Goal: Information Seeking & Learning: Learn about a topic

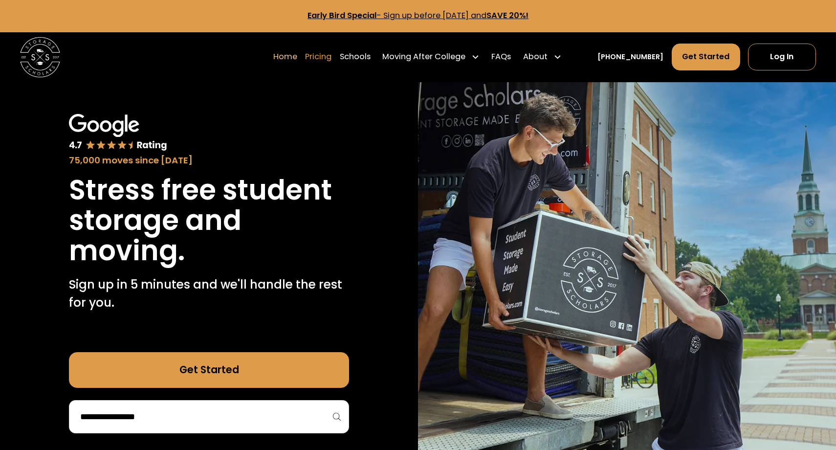
click at [330, 60] on link "Pricing" at bounding box center [318, 57] width 26 height 28
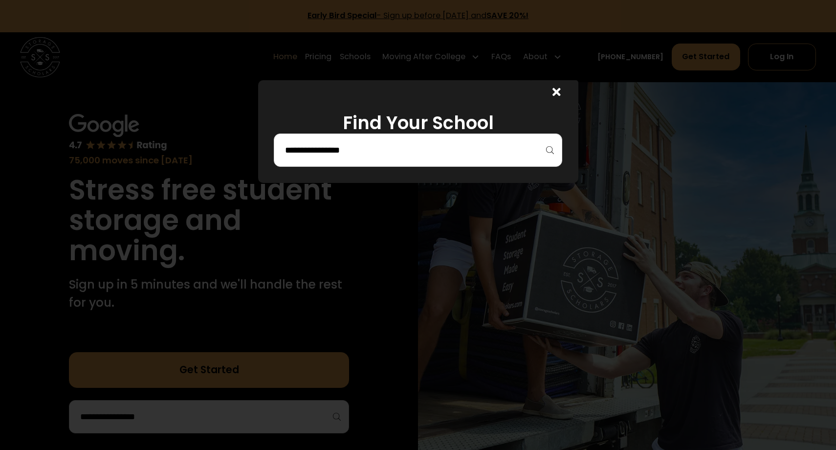
click at [379, 152] on input "search" at bounding box center [418, 150] width 268 height 17
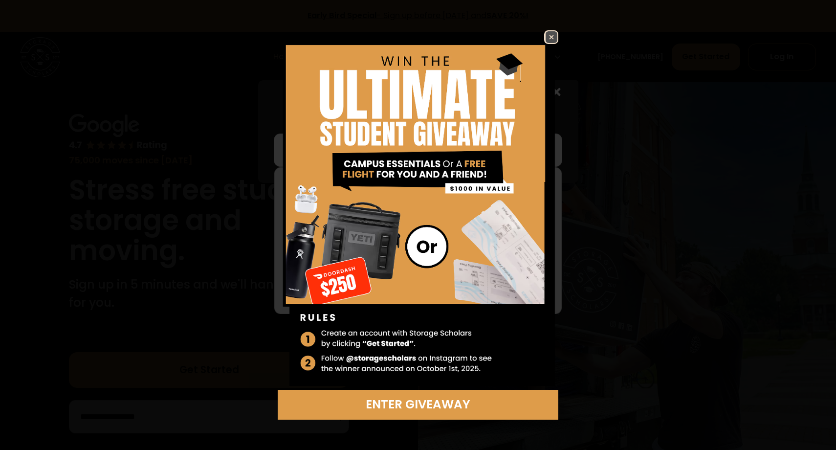
click at [554, 36] on img at bounding box center [551, 37] width 12 height 12
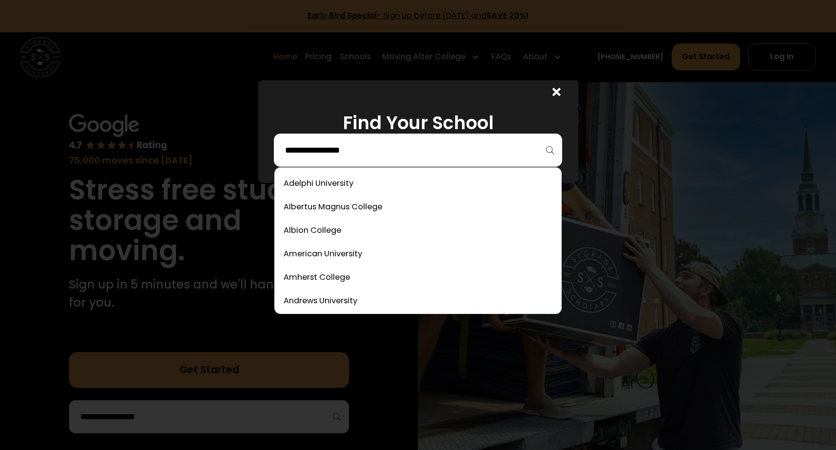
click at [328, 156] on input "search" at bounding box center [418, 150] width 268 height 17
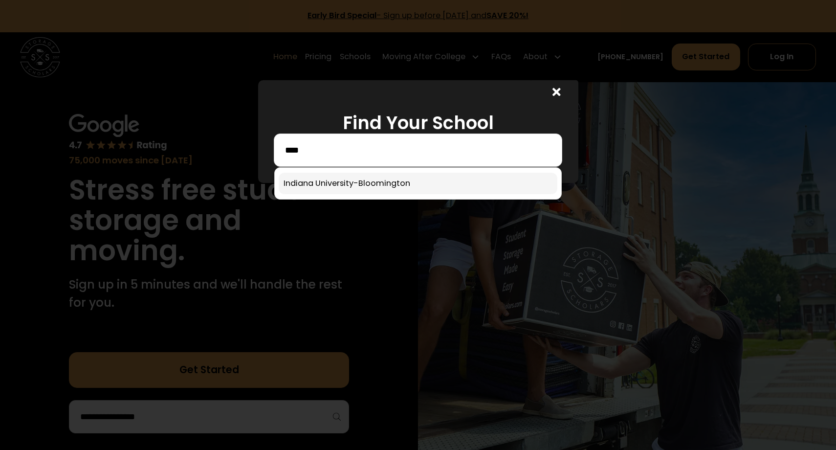
type input "****"
click at [324, 189] on link at bounding box center [418, 184] width 279 height 22
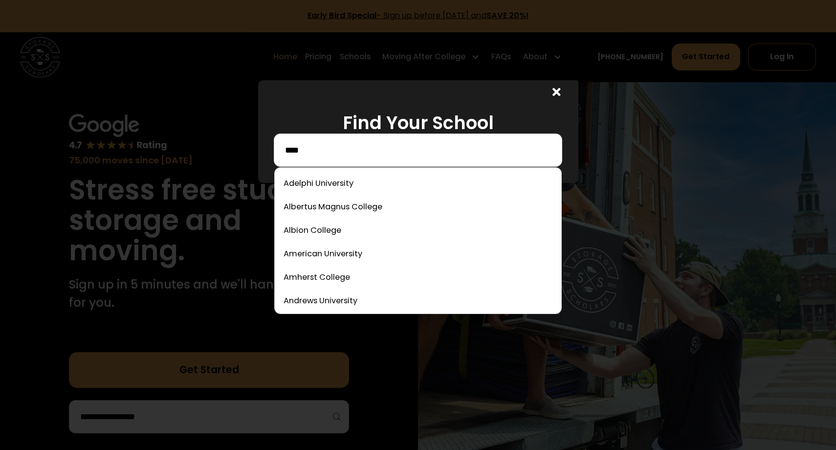
click at [372, 151] on input "****" at bounding box center [418, 150] width 268 height 17
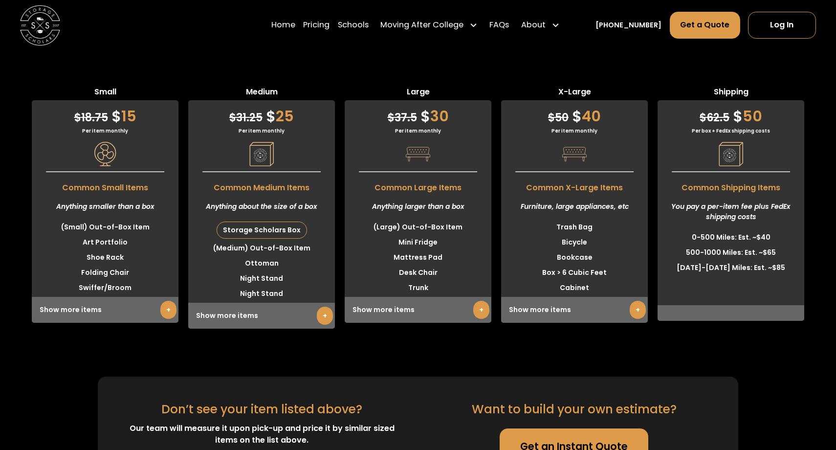
scroll to position [2597, 0]
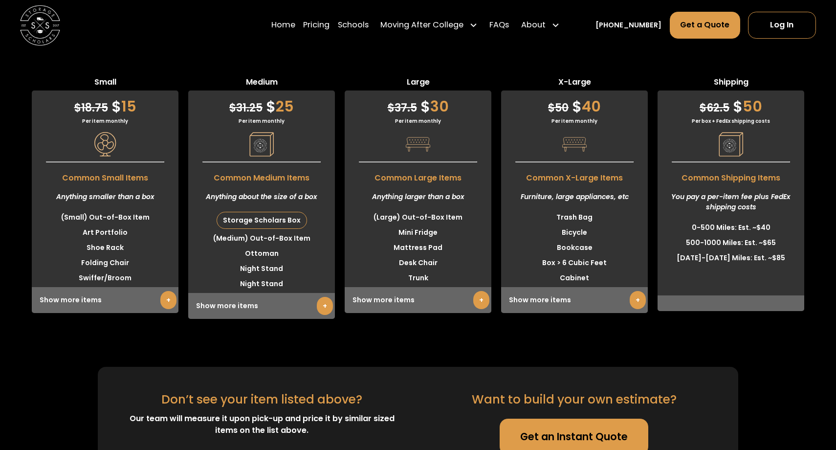
click at [476, 291] on link "+" at bounding box center [481, 300] width 16 height 18
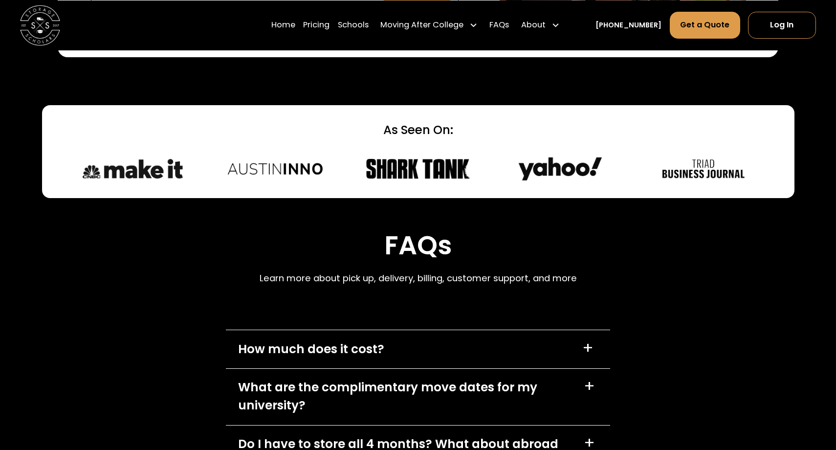
scroll to position [4213, 0]
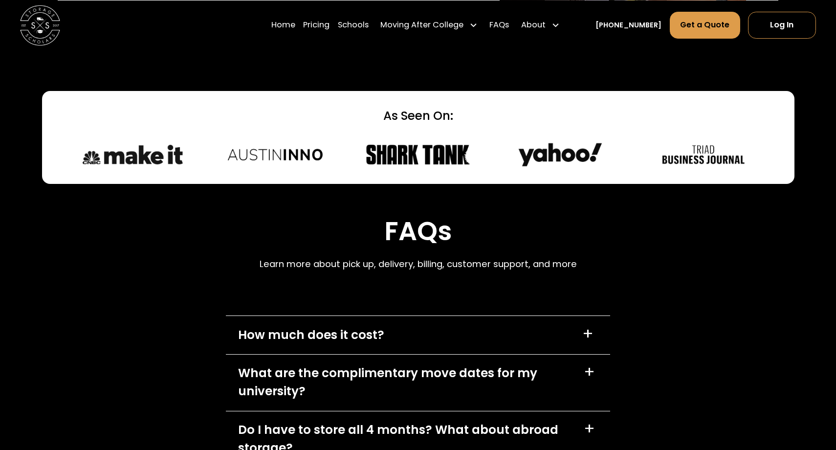
click at [358, 316] on div "How much does it cost? +" at bounding box center [418, 335] width 384 height 38
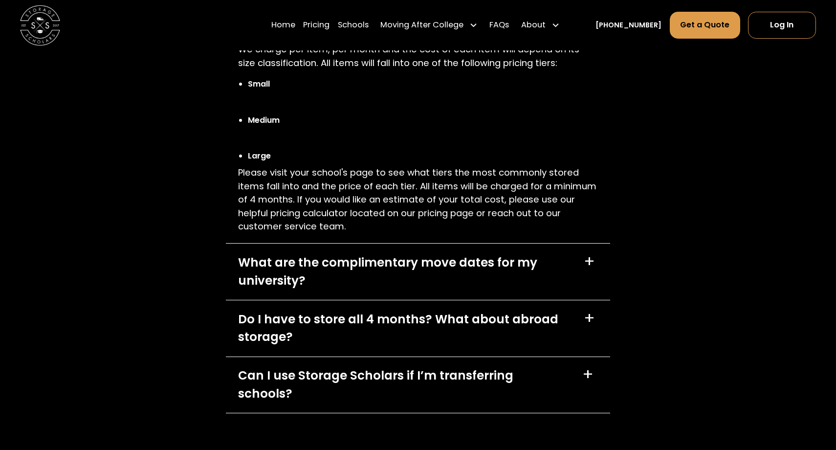
scroll to position [4528, 0]
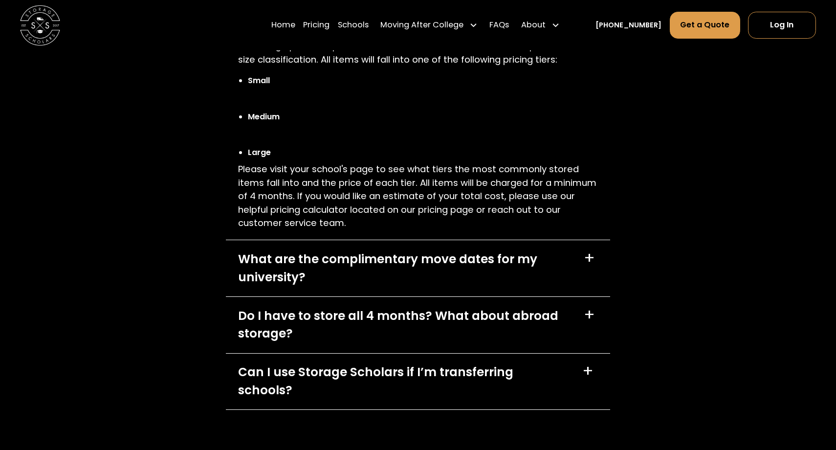
click at [576, 240] on div "What are the complimentary move dates for my university? +" at bounding box center [418, 268] width 384 height 56
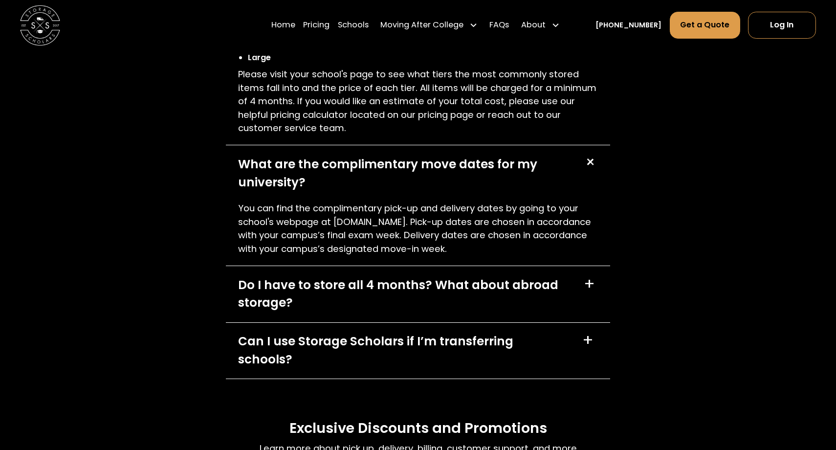
scroll to position [4629, 0]
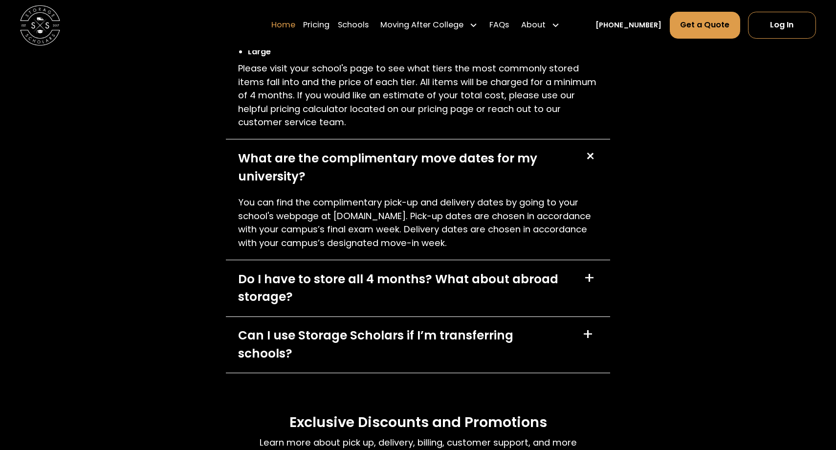
click at [295, 22] on link "Home" at bounding box center [283, 25] width 24 height 28
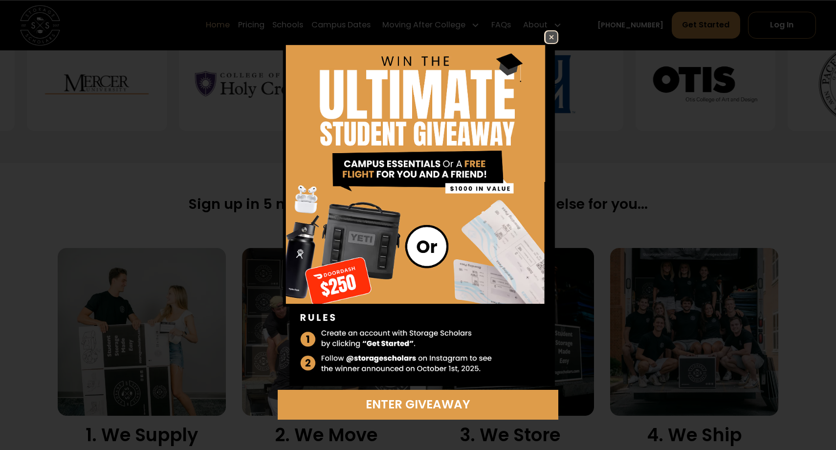
scroll to position [569, 0]
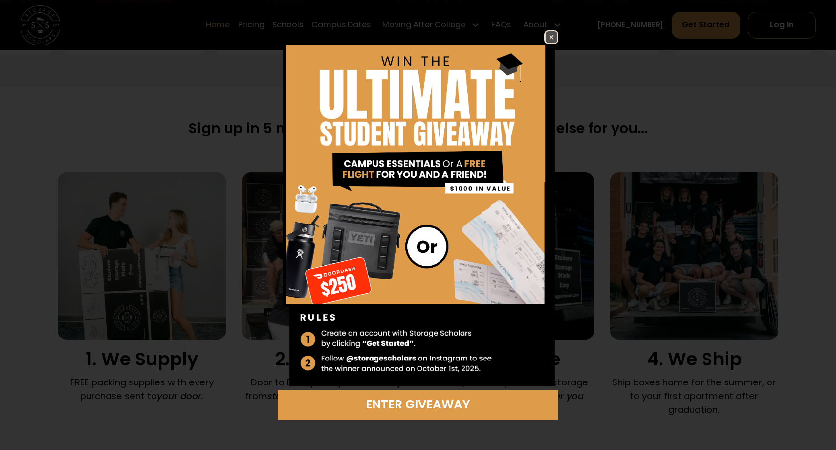
click at [551, 36] on img at bounding box center [551, 37] width 12 height 12
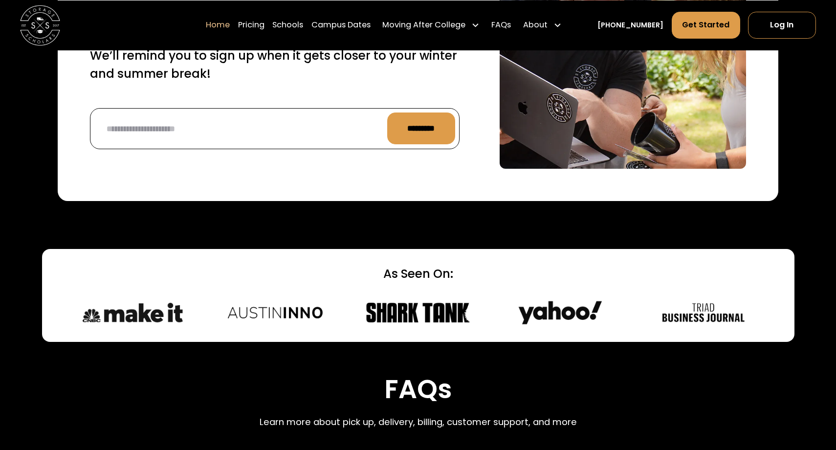
scroll to position [2664, 0]
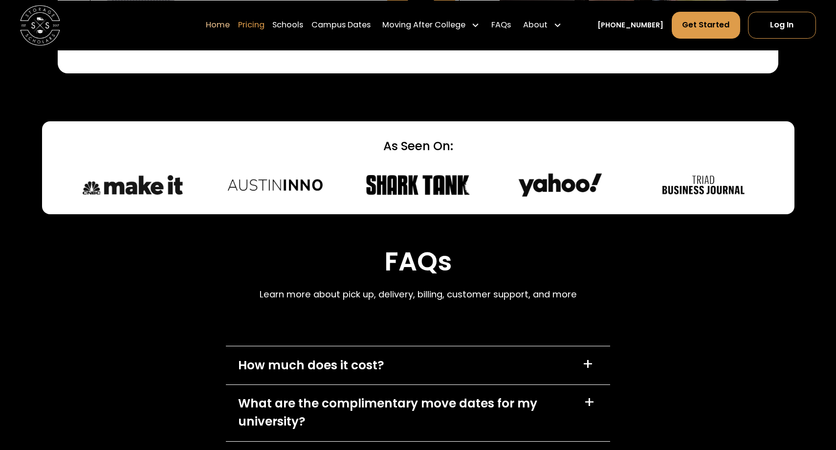
click at [259, 22] on link "Pricing" at bounding box center [251, 25] width 26 height 28
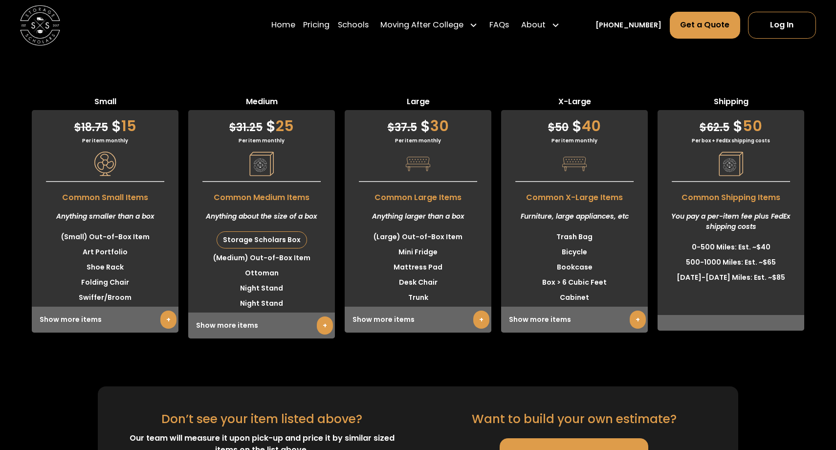
scroll to position [2575, 0]
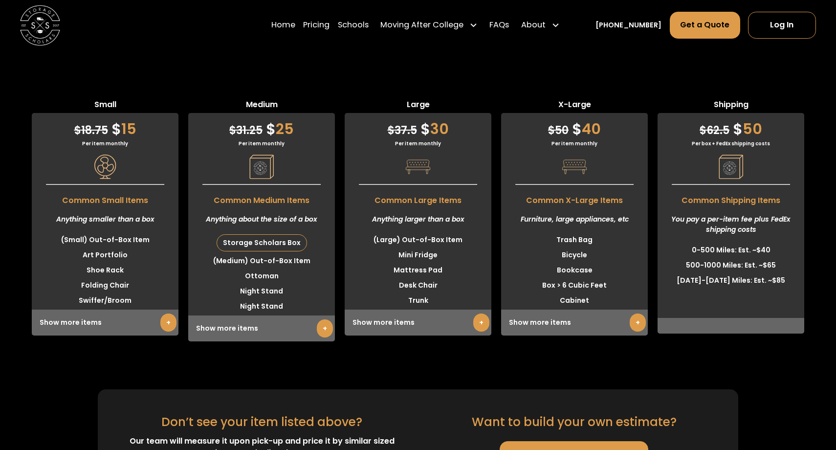
click at [321, 319] on link "+" at bounding box center [325, 328] width 16 height 18
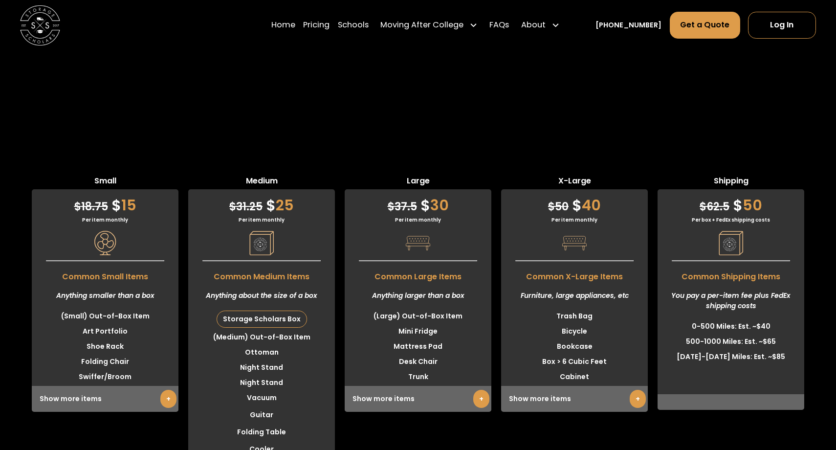
scroll to position [2455, 0]
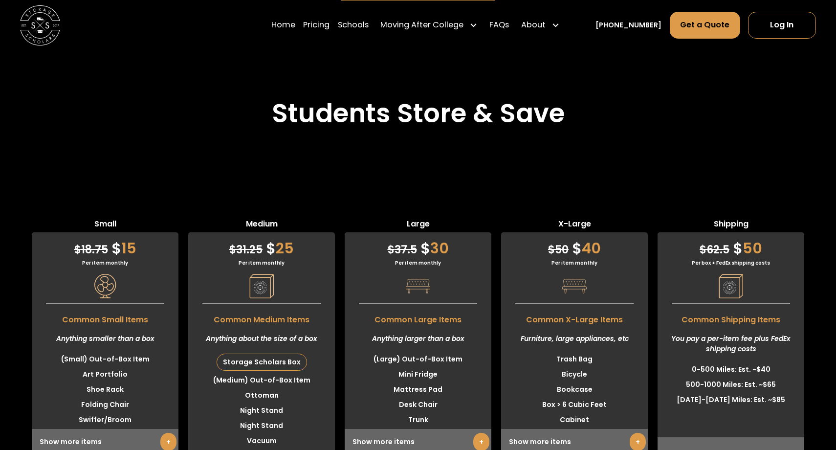
click at [480, 433] on link "+" at bounding box center [481, 442] width 16 height 18
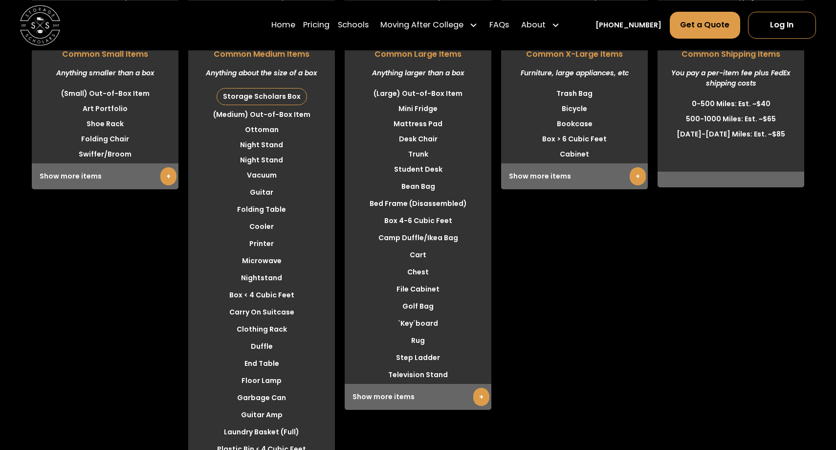
scroll to position [2722, 0]
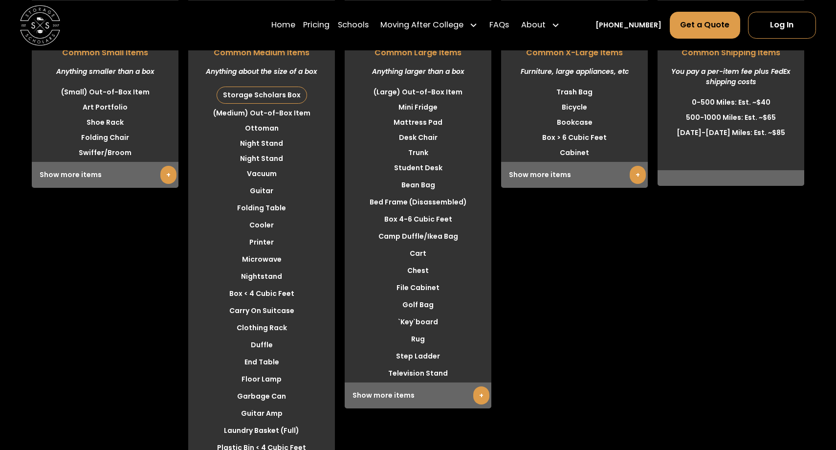
click at [489, 382] on div "Show more items +" at bounding box center [418, 395] width 147 height 26
click at [484, 386] on link "+" at bounding box center [481, 395] width 16 height 18
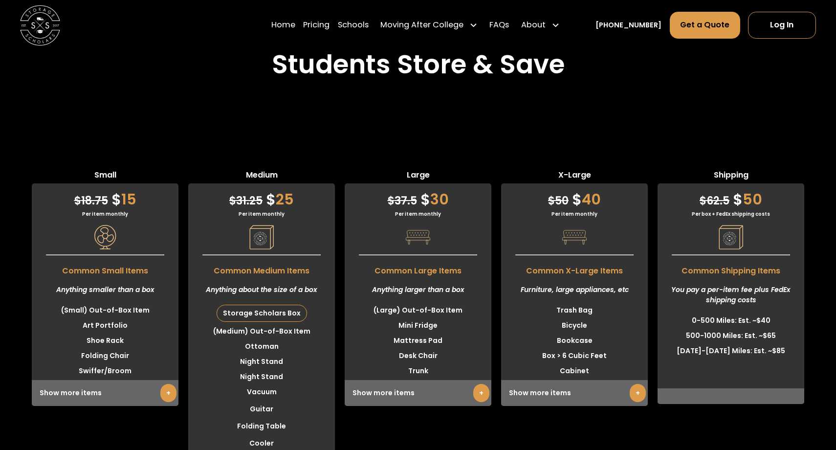
scroll to position [2250, 0]
